Goal: Information Seeking & Learning: Check status

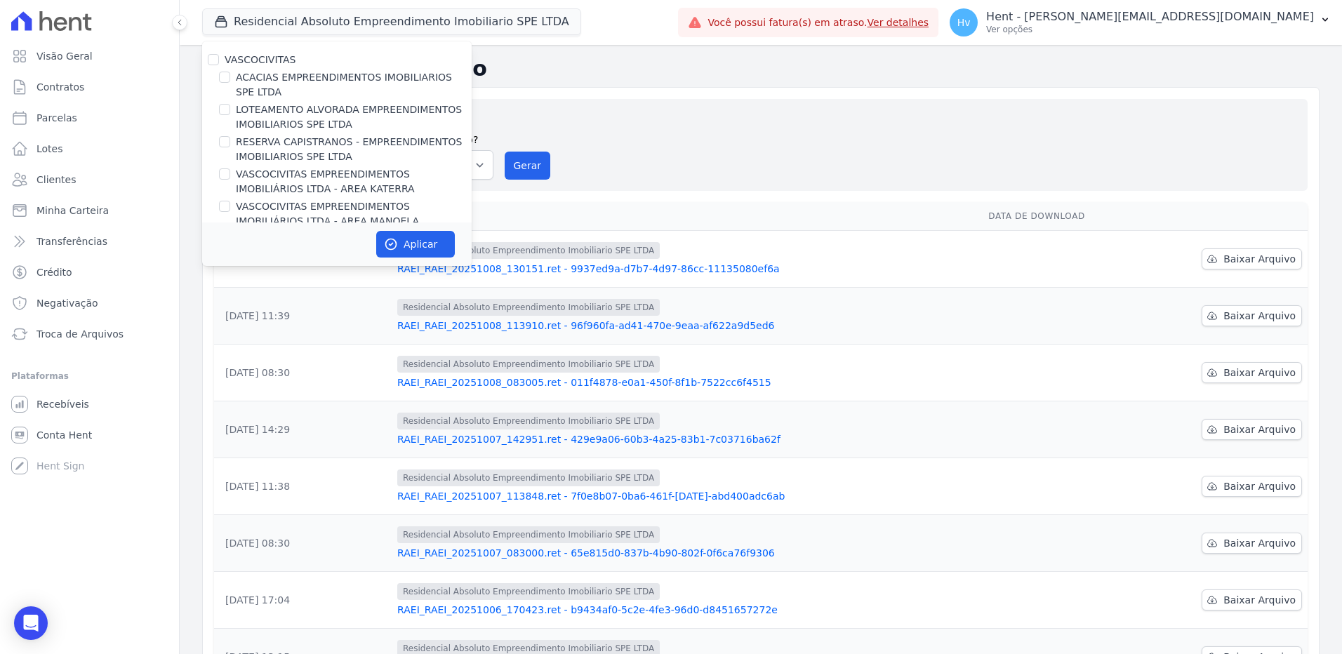
scroll to position [9523, 0]
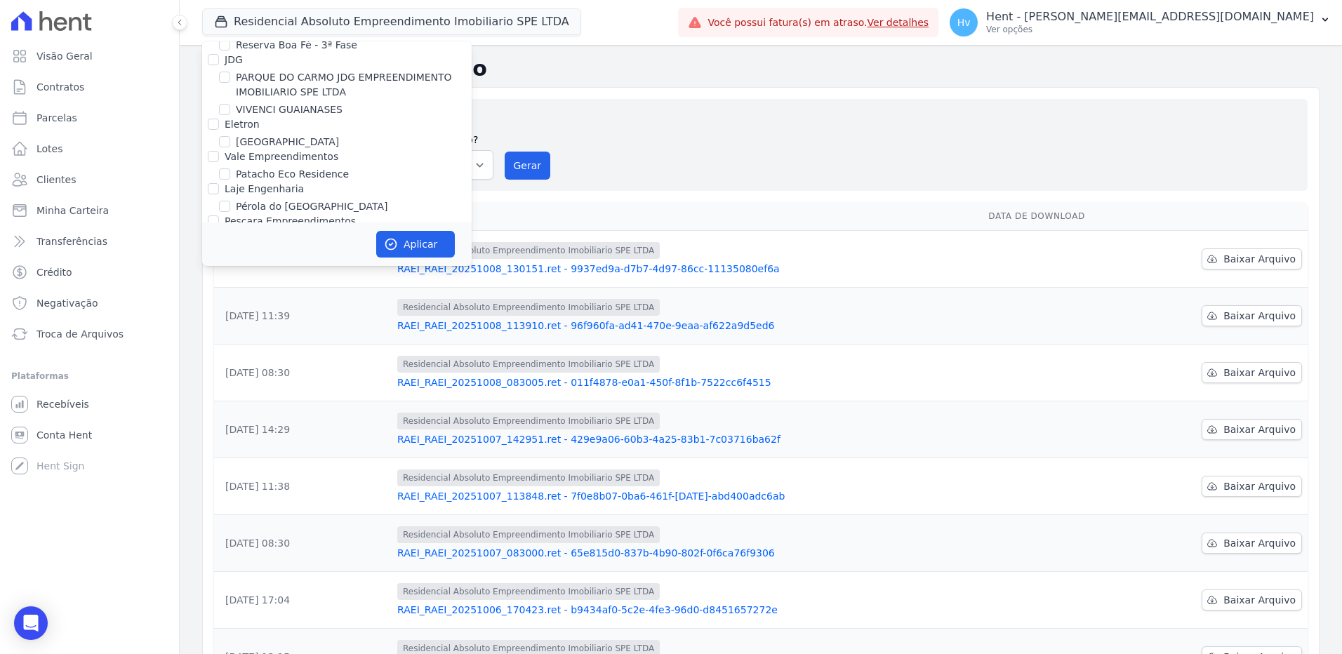
click at [738, 119] on div "Gerar arquivo de retorno avulso Para qual empreendimento deseja gerar o arquivo…" at bounding box center [760, 144] width 1071 height 69
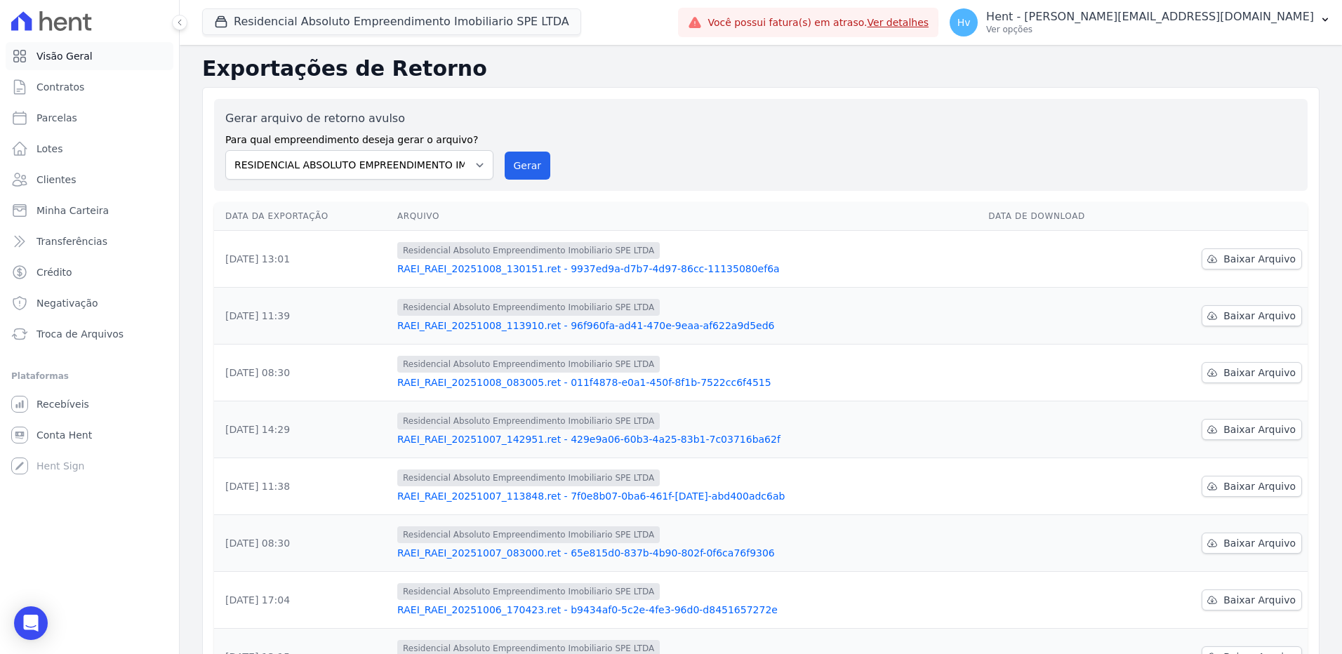
click at [56, 55] on span "Visão Geral" at bounding box center [64, 56] width 56 height 14
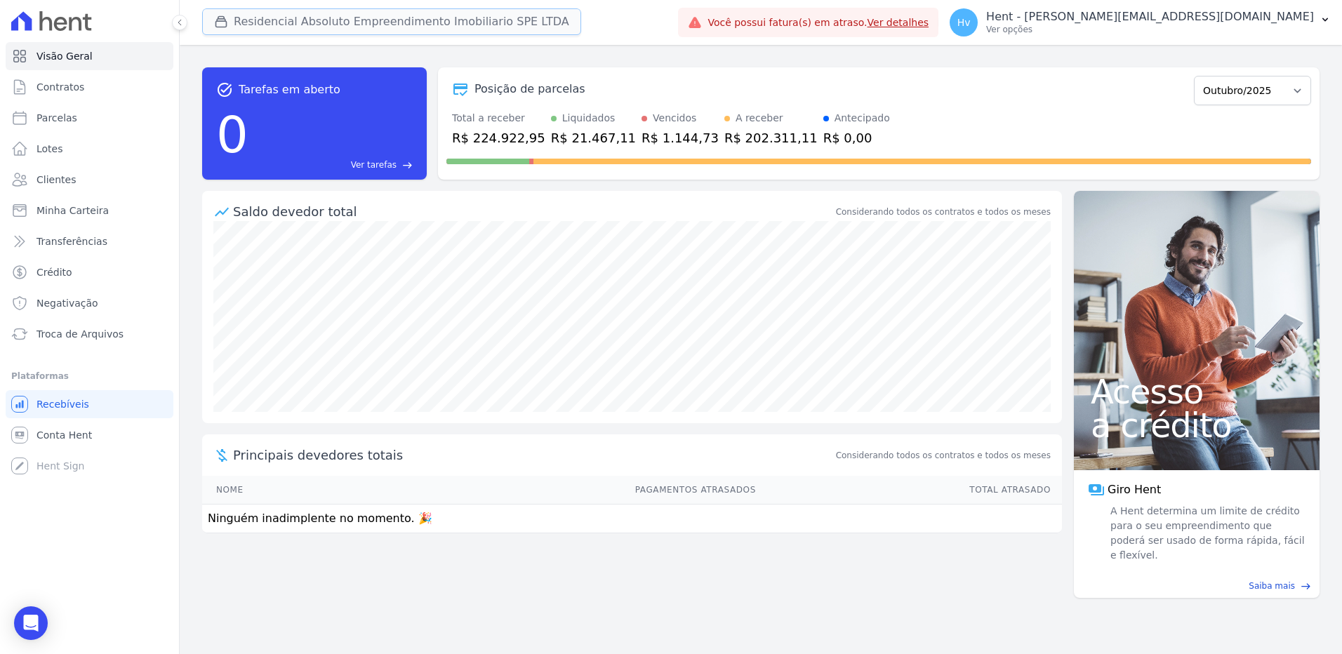
click at [438, 29] on button "Residencial Absoluto Empreendimento Imobiliario SPE LTDA" at bounding box center [391, 21] width 379 height 27
click at [416, 27] on button "Residencial Absoluto Empreendimento Imobiliario SPE LTDA" at bounding box center [391, 21] width 379 height 27
click at [335, 32] on button "Residencial Absoluto Empreendimento Imobiliario SPE LTDA" at bounding box center [391, 21] width 379 height 27
click at [341, 24] on button "Residencial Absoluto Empreendimento Imobiliario SPE LTDA" at bounding box center [391, 21] width 379 height 27
click at [344, 17] on button "Residencial Absoluto Empreendimento Imobiliario SPE LTDA" at bounding box center [391, 21] width 379 height 27
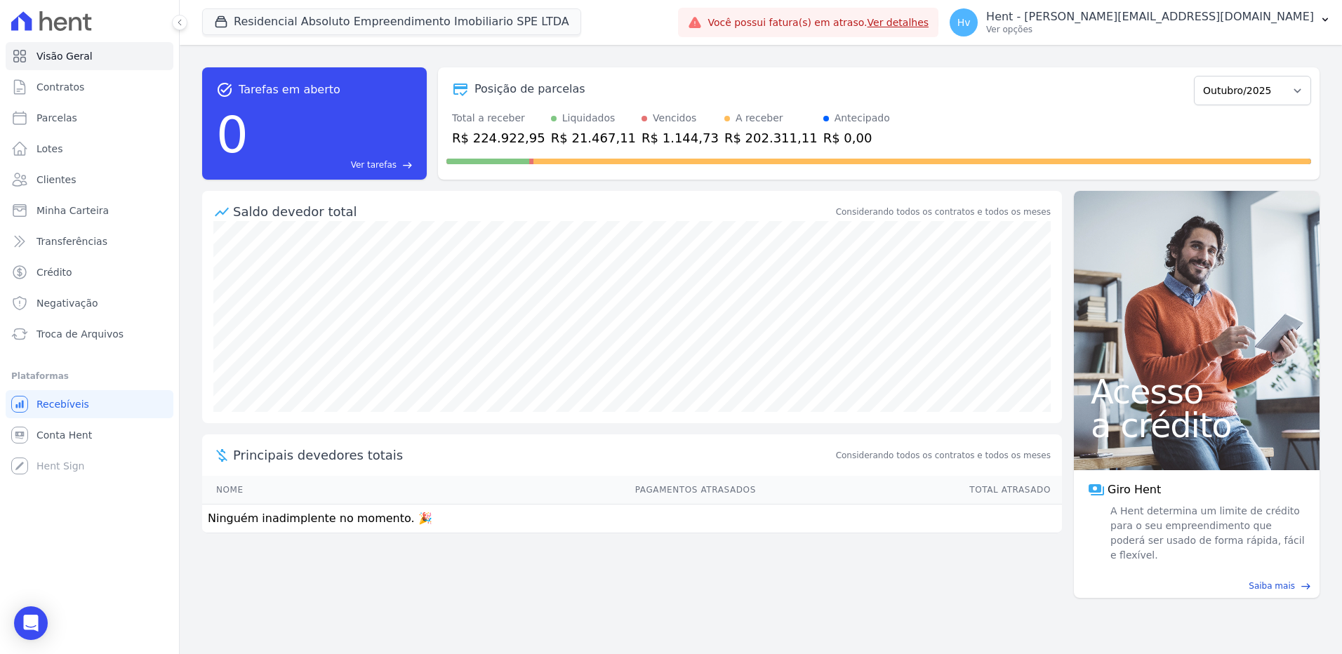
click at [886, 596] on div "task_alt Tarefas em aberto 0 Ver tarefas east Posição de parcelas Maio/2025 Jun…" at bounding box center [761, 349] width 1162 height 609
click at [888, 595] on div "task_alt Tarefas em aberto 0 Ver tarefas east Posição de parcelas Maio/2025 Jun…" at bounding box center [761, 349] width 1162 height 609
click at [350, 11] on button "Residencial Absoluto Empreendimento Imobiliario SPE LTDA" at bounding box center [391, 21] width 379 height 27
click at [361, 20] on button "Residencial Absoluto Empreendimento Imobiliario SPE LTDA" at bounding box center [391, 21] width 379 height 27
click at [301, 29] on button "Residencial Absoluto Empreendimento Imobiliario SPE LTDA" at bounding box center [391, 21] width 379 height 27
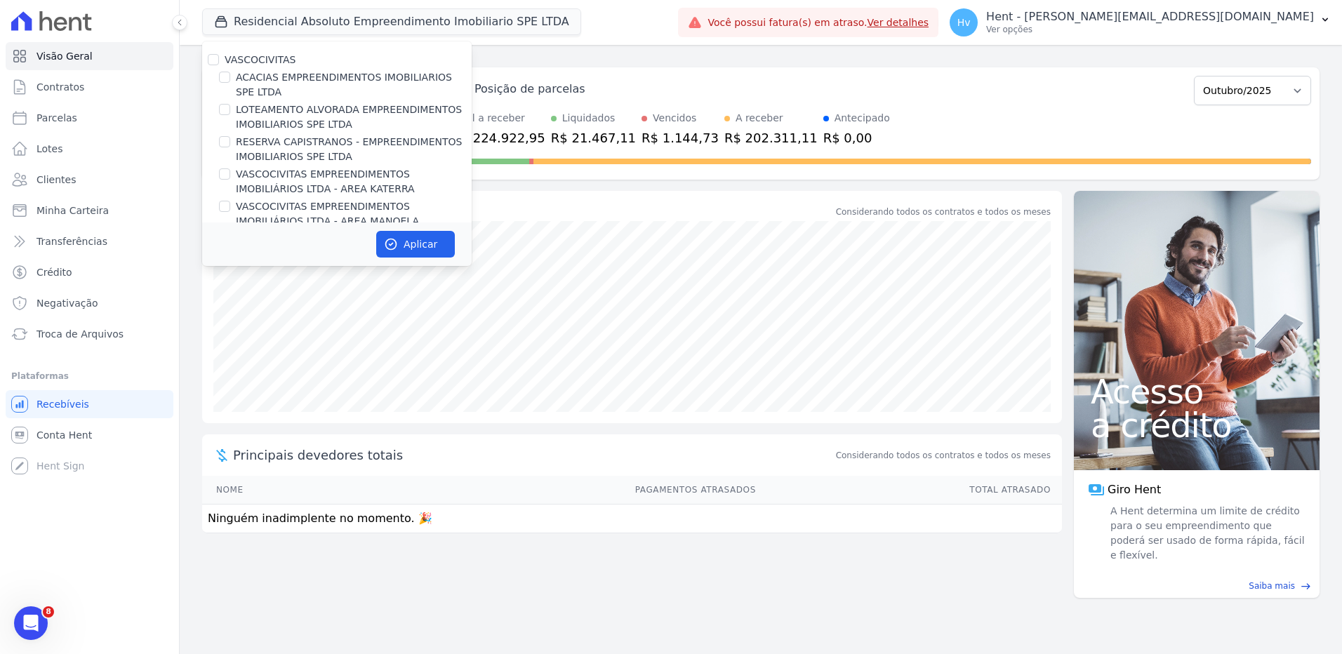
scroll to position [6229, 0]
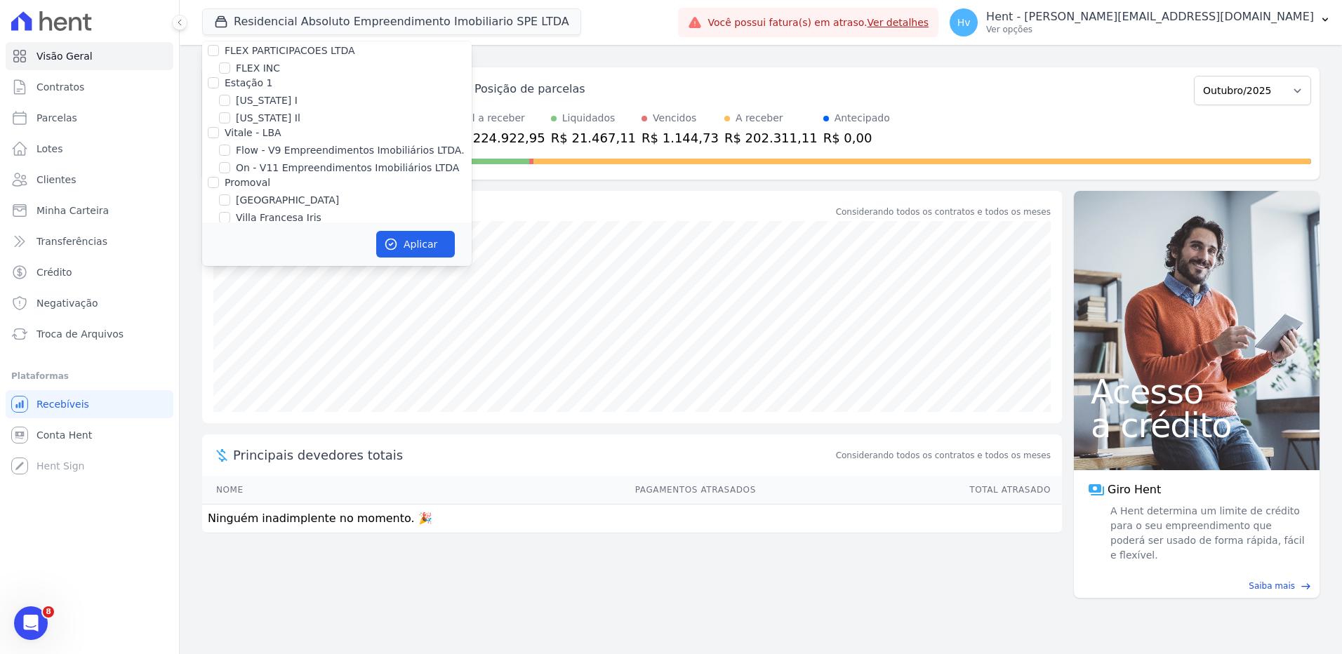
click at [334, 422] on label "HARAS ROYAL RESIDENCE - [GEOGRAPHIC_DATA]" at bounding box center [354, 436] width 236 height 29
click at [230, 423] on input "HARAS ROYAL RESIDENCE - [GEOGRAPHIC_DATA]" at bounding box center [224, 428] width 11 height 11
checkbox input "true"
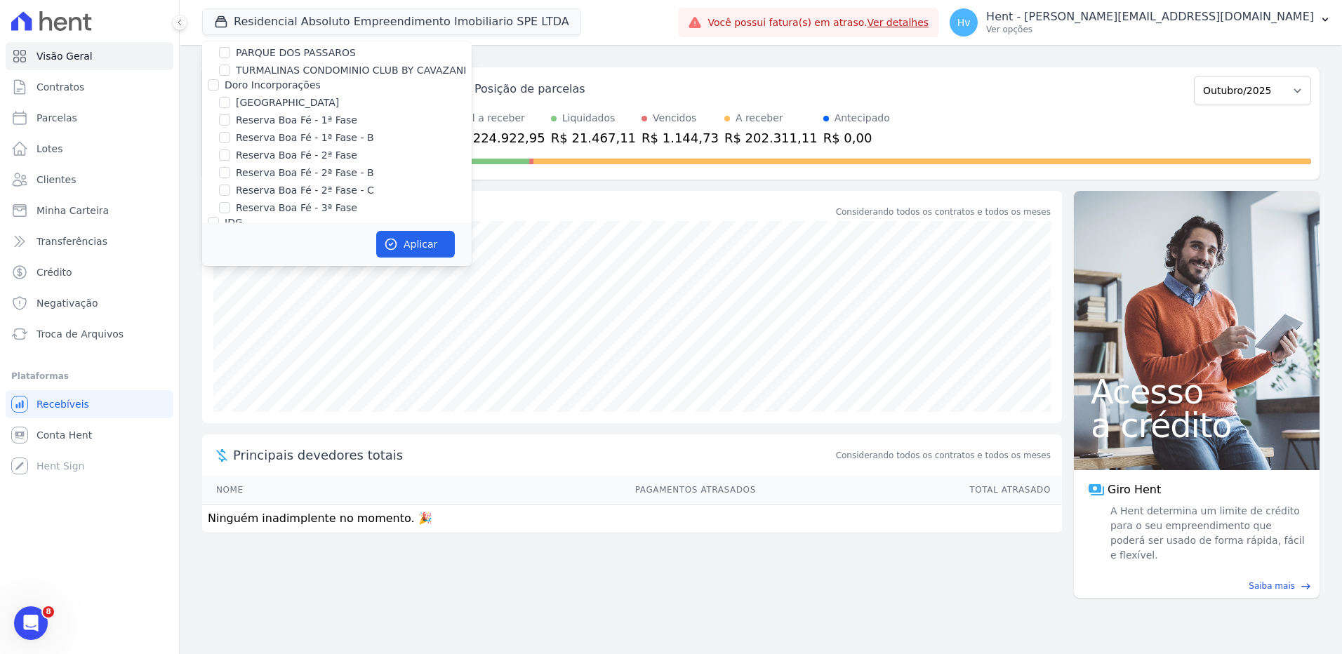
scroll to position [9492, 0]
click at [236, 601] on label "Árbore" at bounding box center [241, 606] width 33 height 11
click at [219, 601] on input "Árbore" at bounding box center [213, 606] width 11 height 11
checkbox input "false"
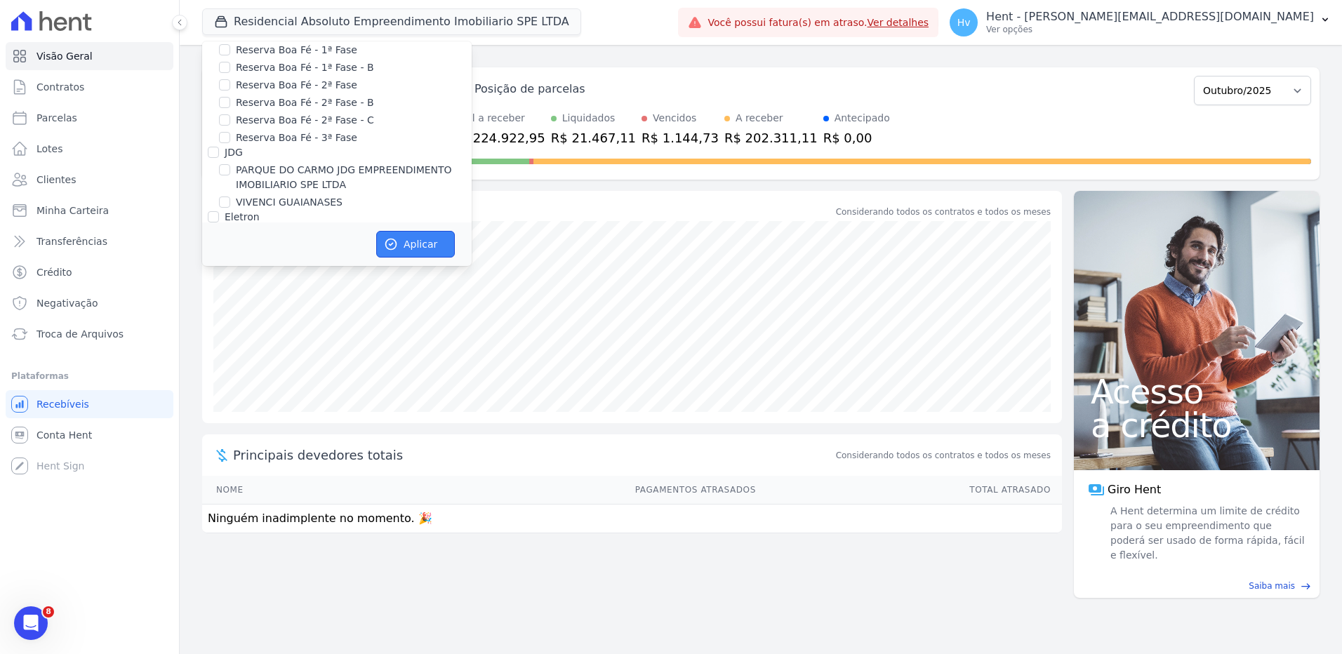
click at [393, 241] on icon "button" at bounding box center [391, 244] width 14 height 14
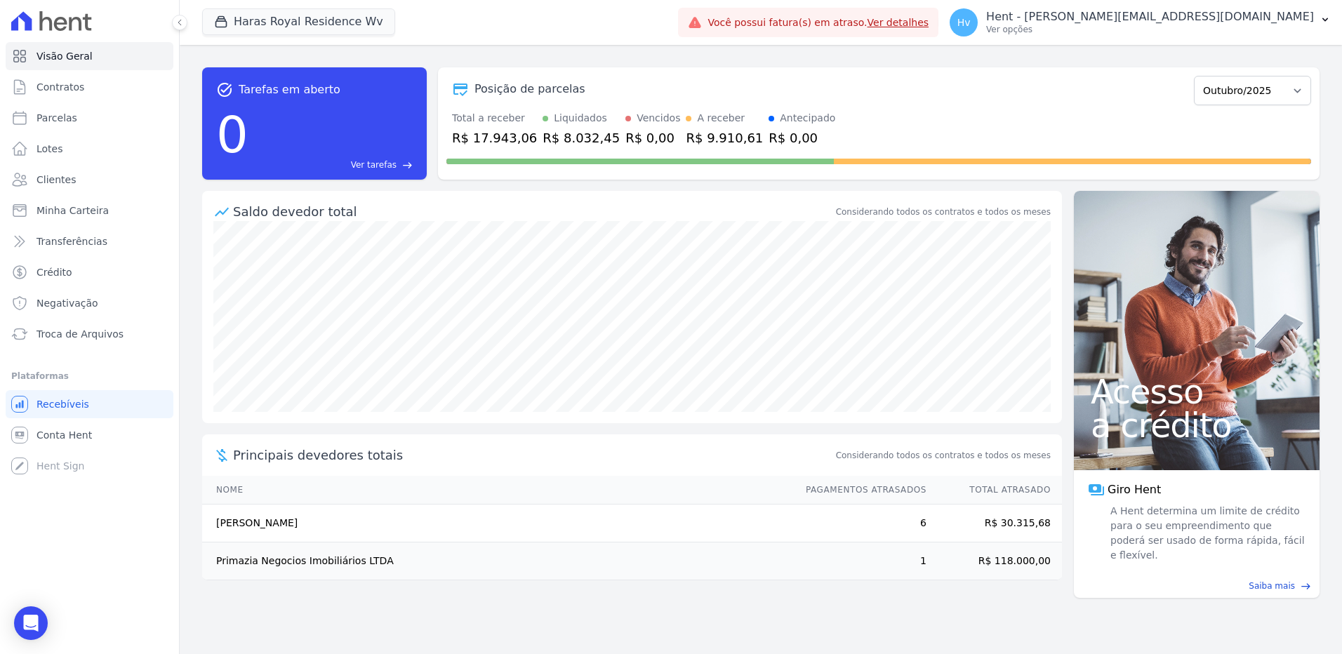
click at [648, 587] on div "Saldo devedor total Considerando todos os contratos e todos os meses Principais…" at bounding box center [632, 397] width 860 height 412
click at [68, 441] on span "Conta Hent" at bounding box center [63, 435] width 55 height 14
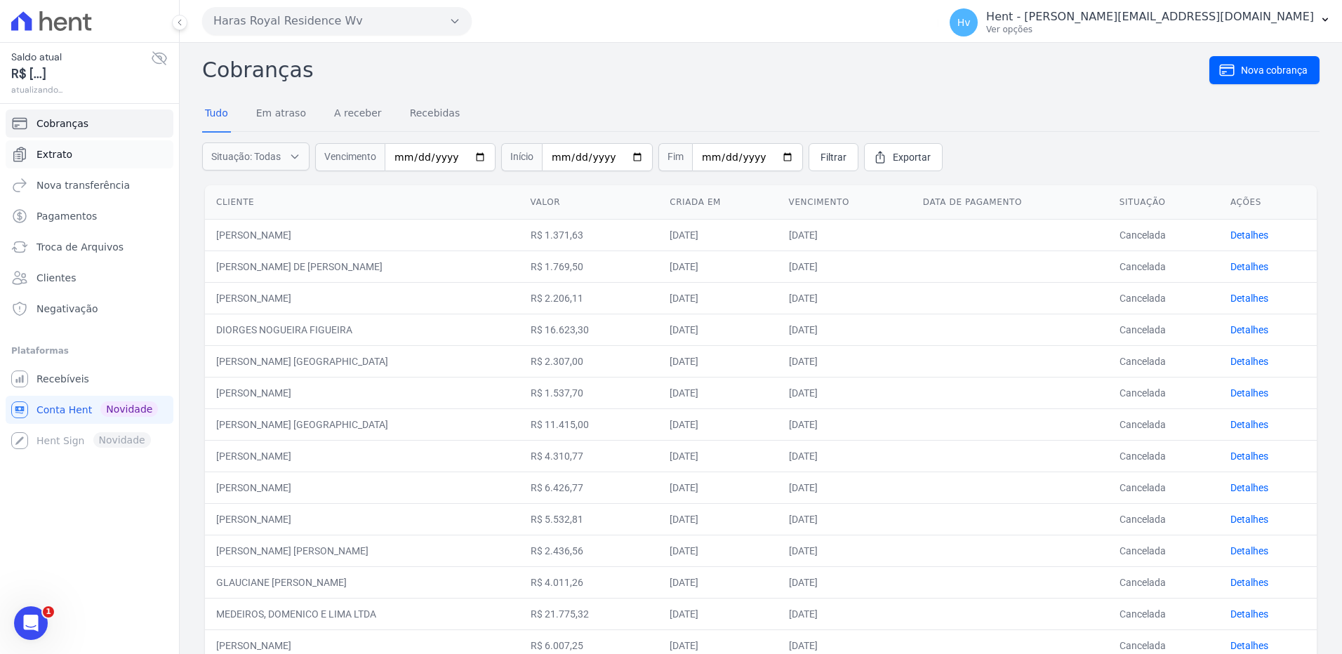
click at [77, 156] on link "Extrato" at bounding box center [90, 154] width 168 height 28
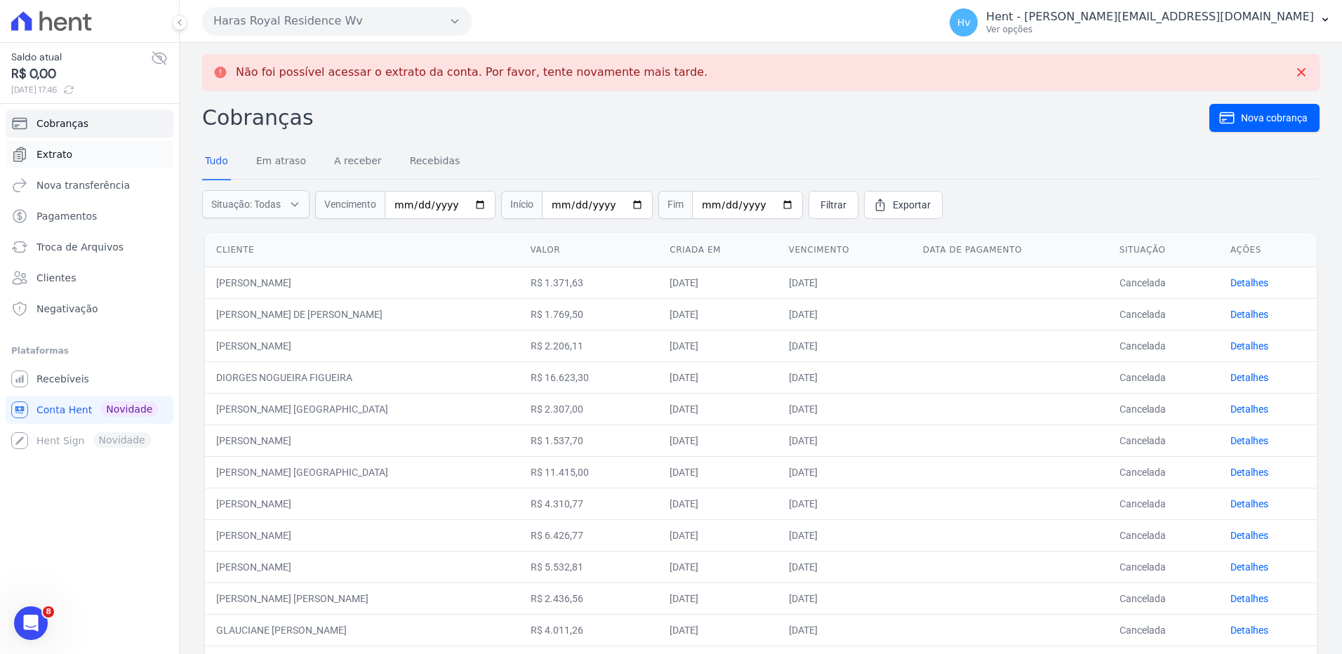
click at [57, 154] on span "Extrato" at bounding box center [54, 154] width 36 height 14
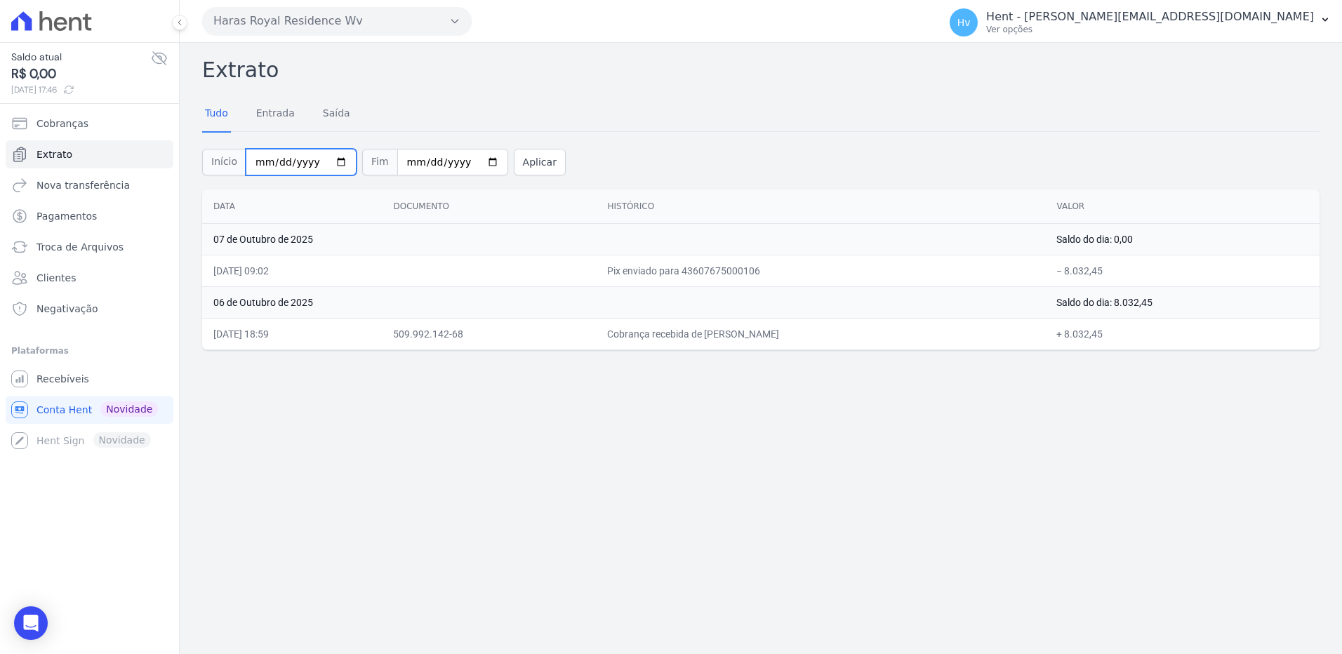
click at [331, 166] on input "2025-10-01" at bounding box center [301, 162] width 111 height 27
type input "2025-09-01"
click at [477, 165] on input "2025-10-08" at bounding box center [452, 162] width 111 height 27
type input "2025-09-30"
click at [514, 159] on button "Aplicar" at bounding box center [540, 162] width 52 height 27
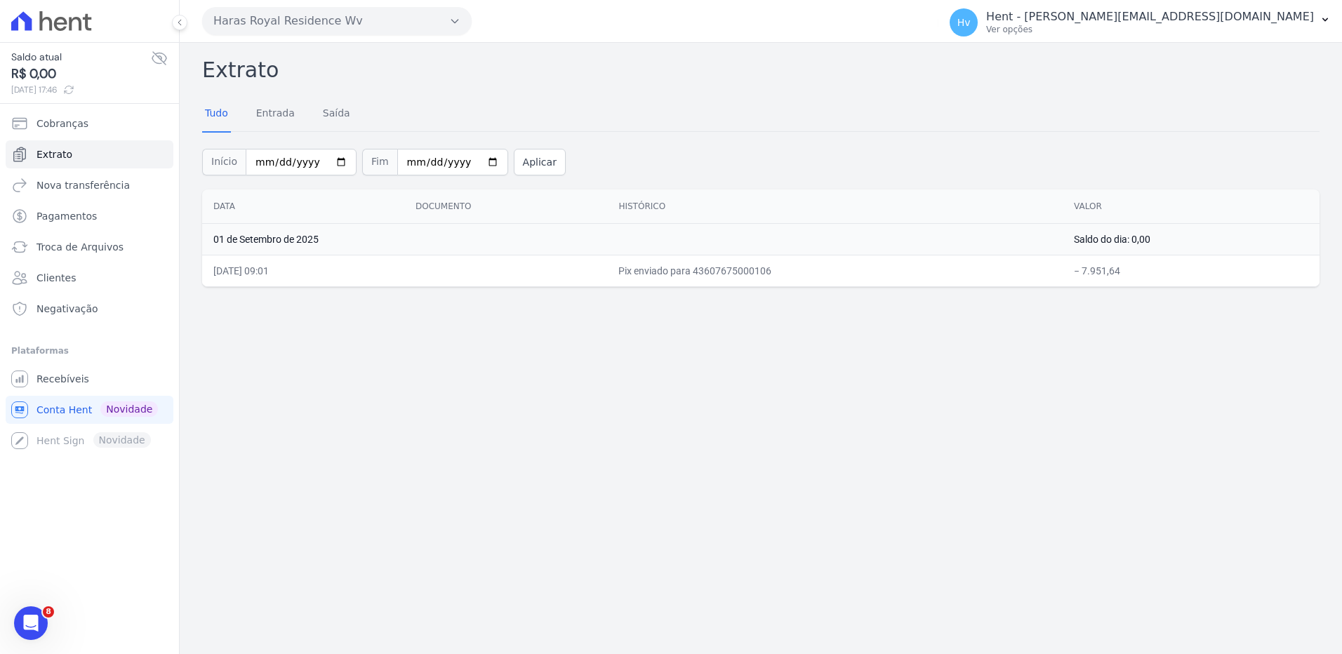
click at [1079, 415] on div "Extrato Tudo Entrada Saída Início 2025-09-01 Fim 2025-09-30 Aplicar Data Docume…" at bounding box center [761, 348] width 1162 height 611
click at [799, 432] on div "Extrato Tudo Entrada Saída Início 2025-09-01 Fim 2025-09-30 Aplicar Data Docume…" at bounding box center [761, 348] width 1162 height 611
